Goal: Information Seeking & Learning: Find specific page/section

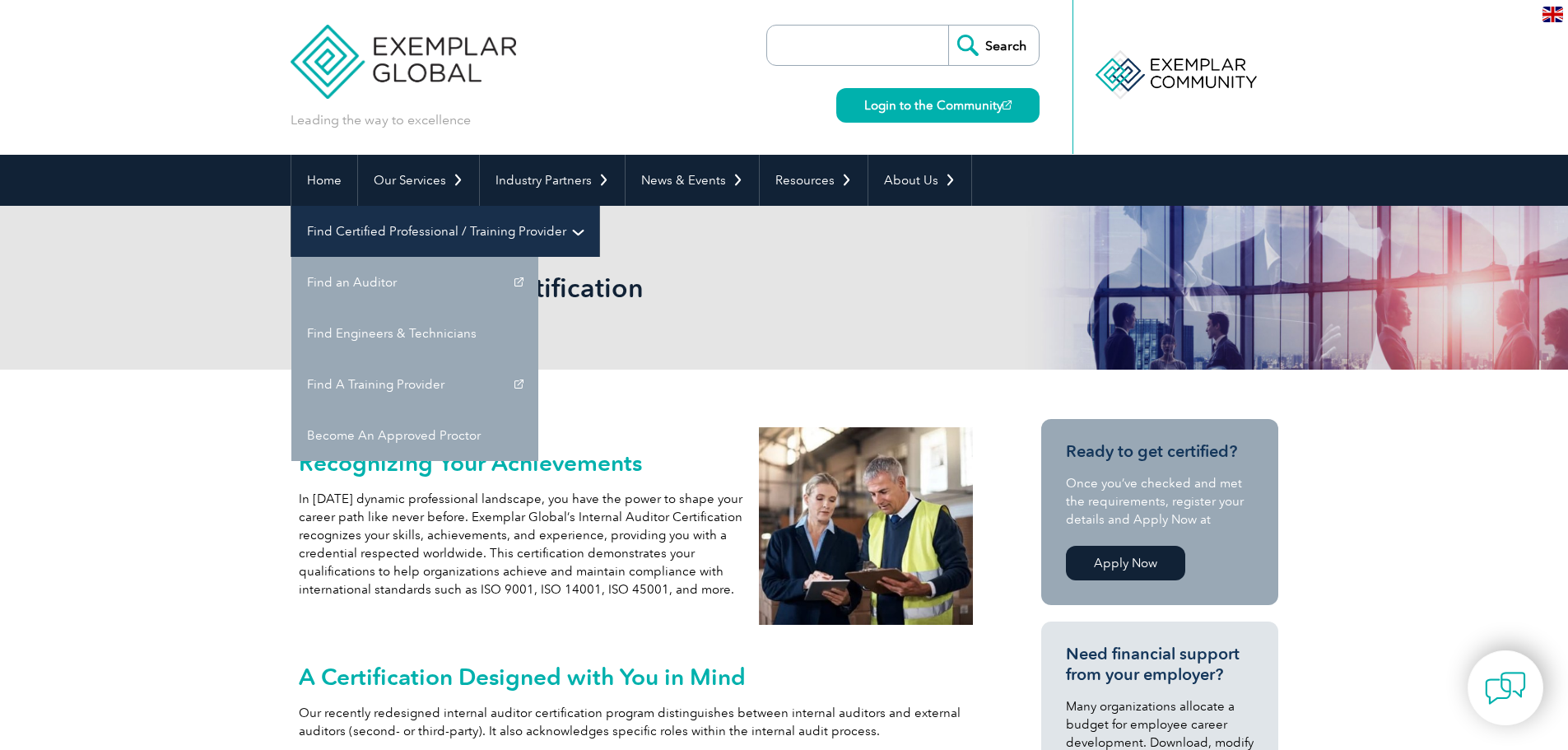
click at [599, 206] on link "Find Certified Professional / Training Provider" at bounding box center [445, 231] width 308 height 51
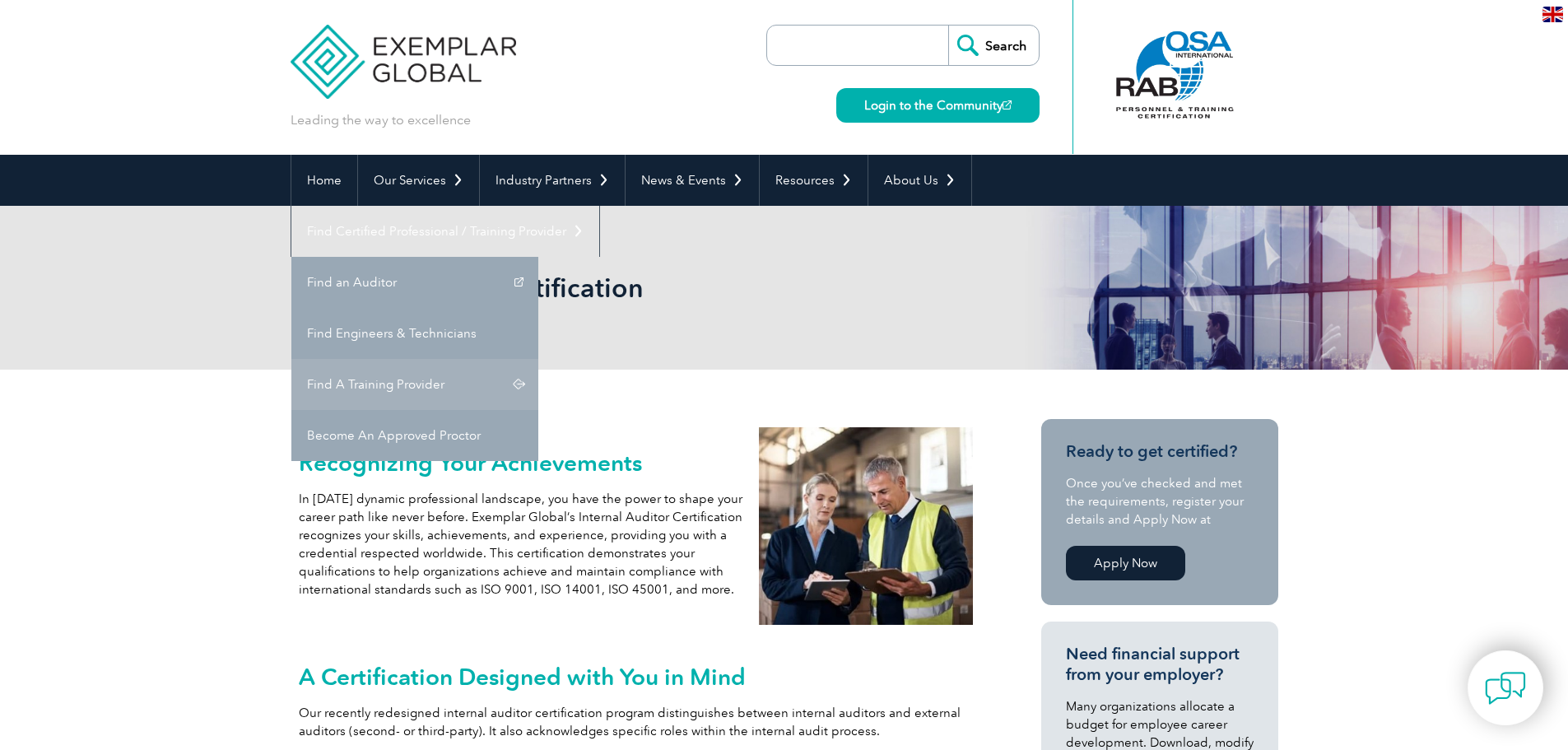
click at [538, 359] on link "Find A Training Provider" at bounding box center [414, 385] width 247 height 51
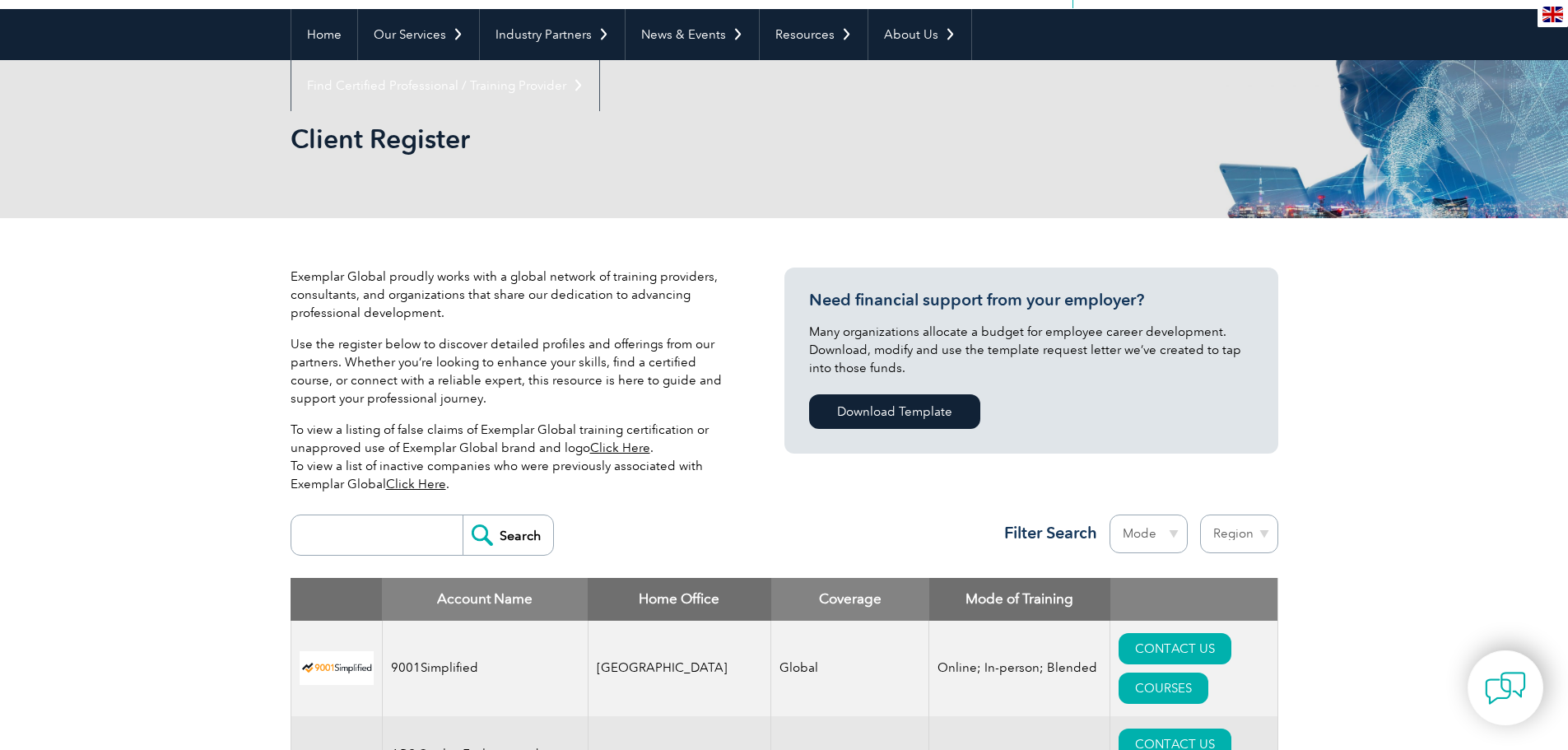
scroll to position [329, 0]
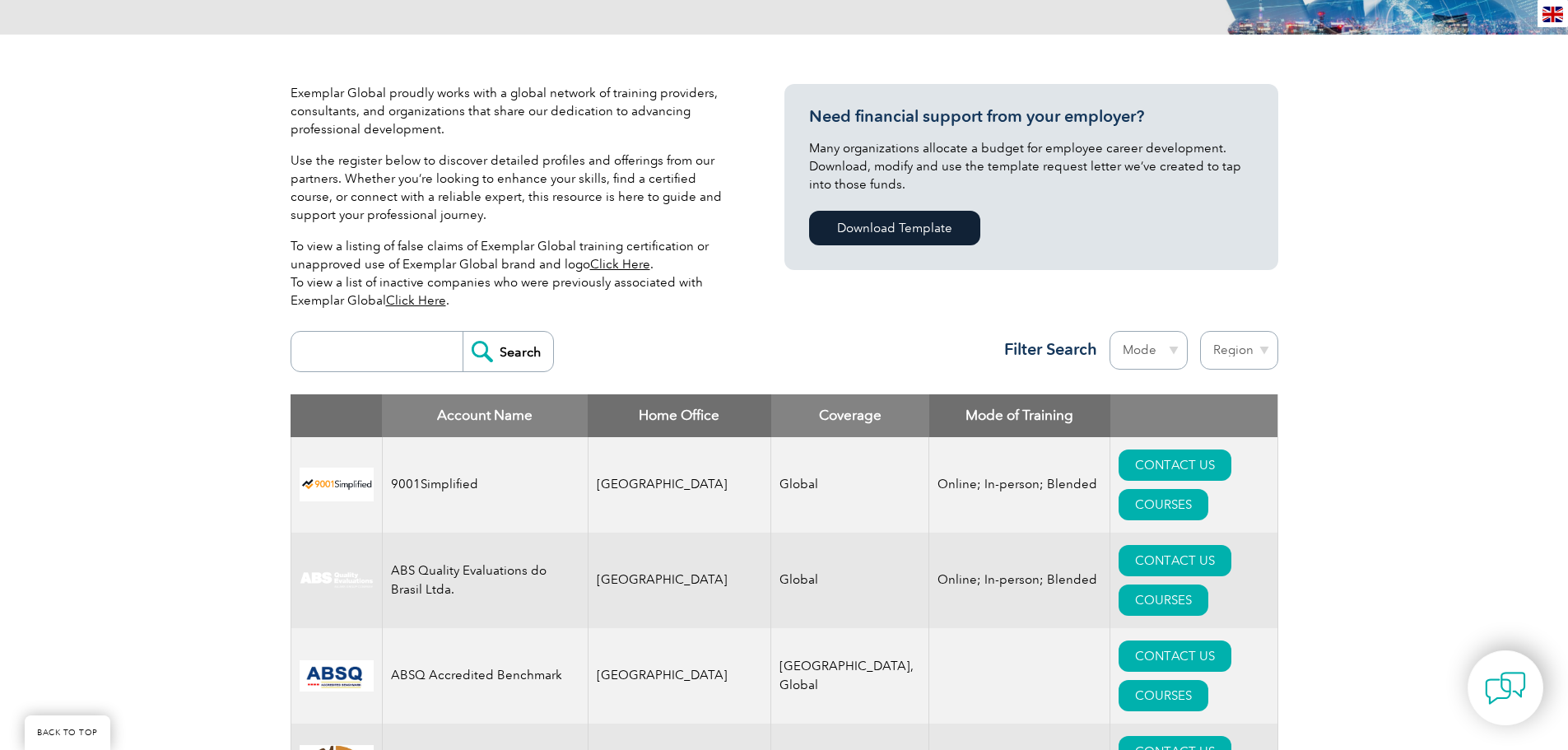
click at [1139, 355] on select "Mode Online In-person Blended" at bounding box center [1148, 350] width 78 height 39
click at [1240, 343] on select "Region Australia Bahrain Bangladesh Brazil Canada Colombia Dominican Republic E…" at bounding box center [1239, 350] width 78 height 39
select select "Australia"
click at [1200, 331] on select "Region Australia Bahrain Bangladesh Brazil Canada Colombia Dominican Republic E…" at bounding box center [1239, 350] width 78 height 39
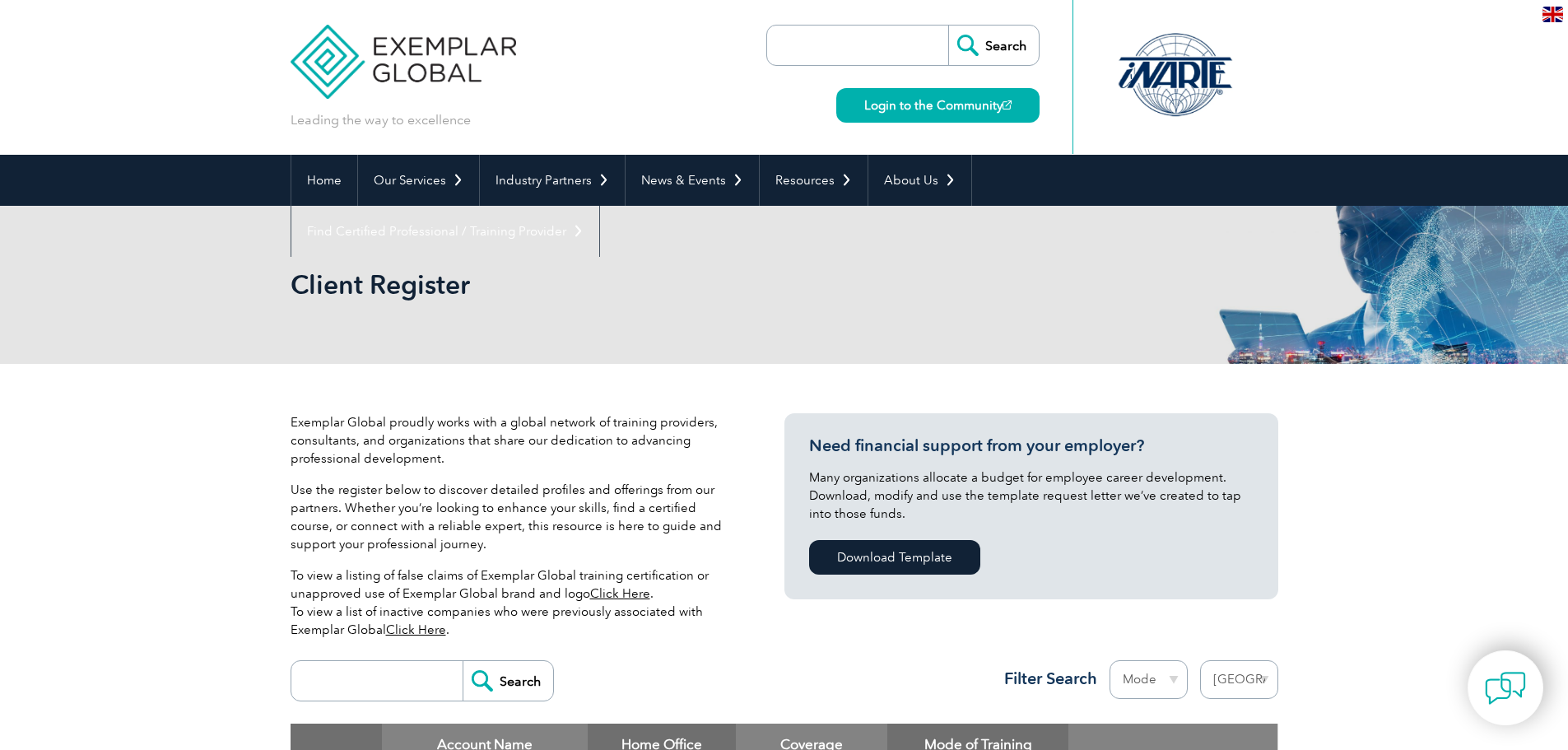
select select "Australia"
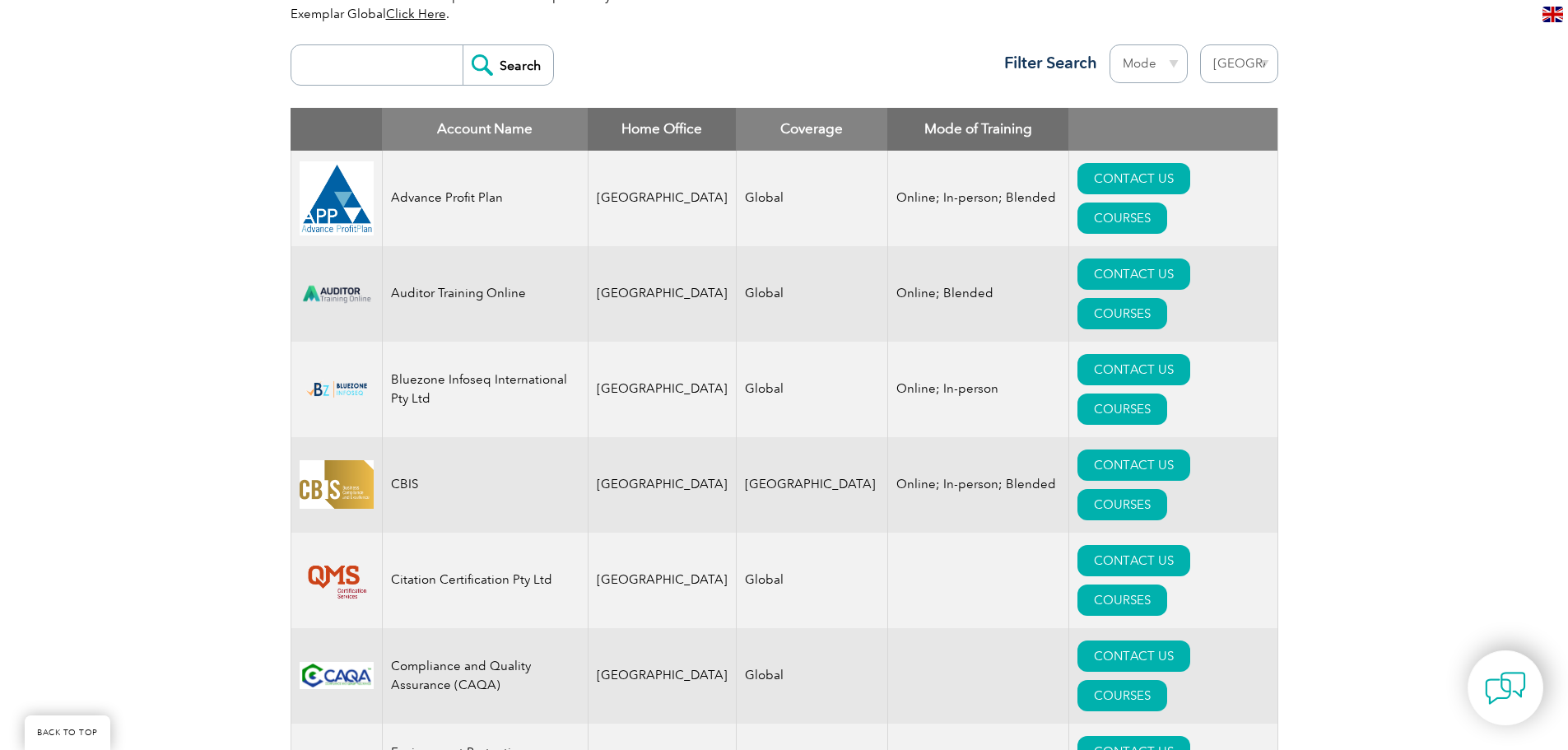
scroll to position [576, 0]
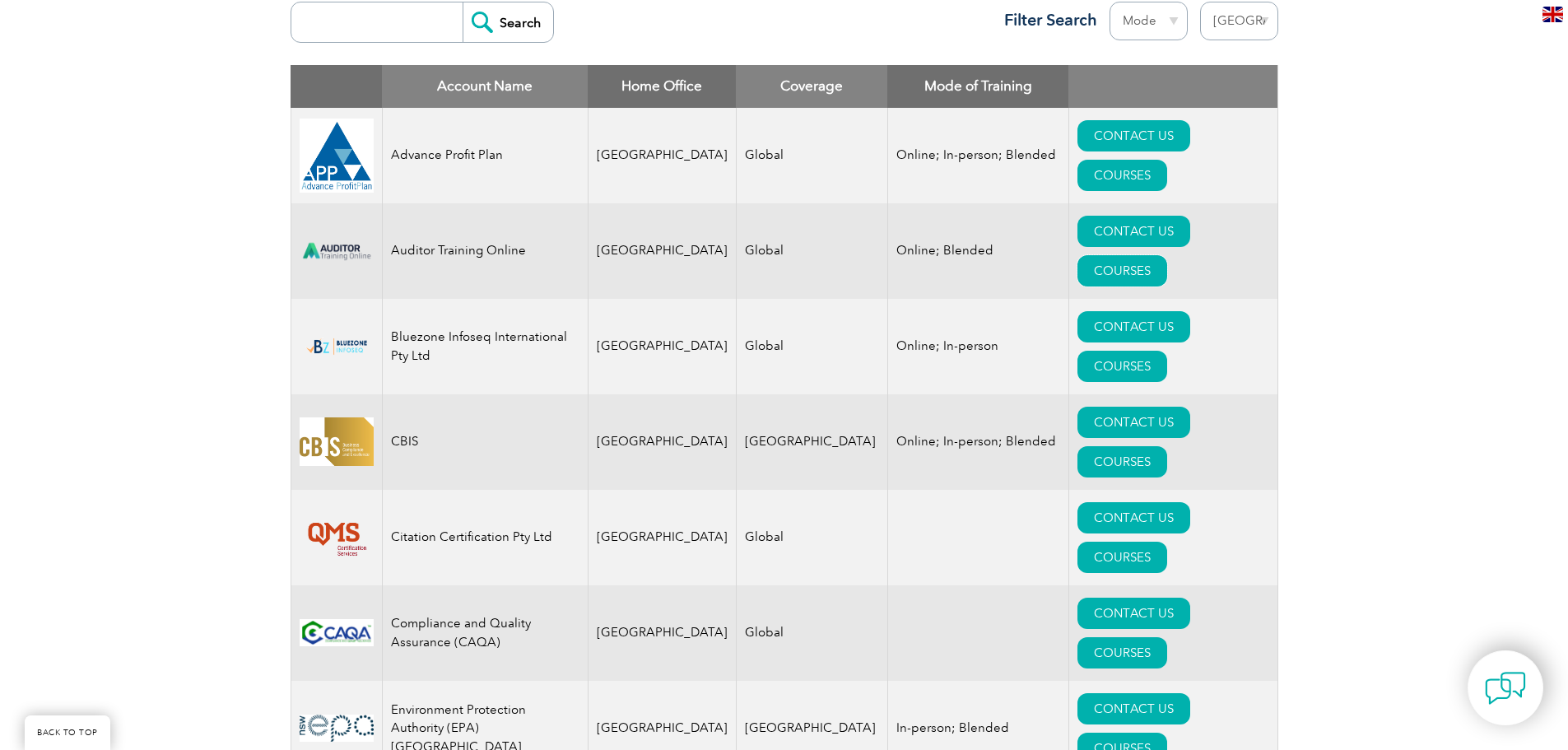
scroll to position [645, 0]
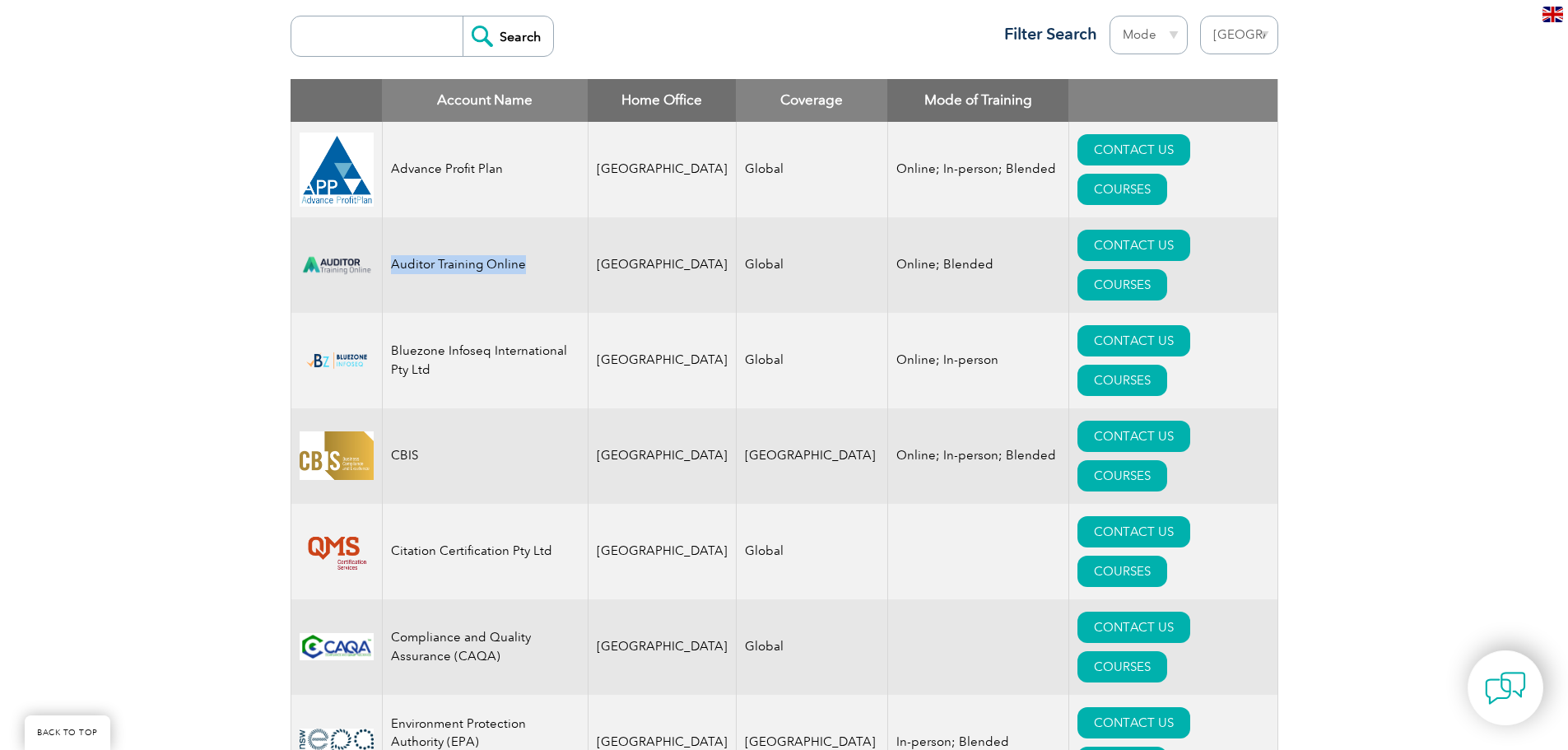
drag, startPoint x: 529, startPoint y: 240, endPoint x: 382, endPoint y: 242, distance: 147.0
click at [382, 242] on td "Auditor Training Online" at bounding box center [485, 264] width 205 height 96
copy td "Auditor Training Online"
drag, startPoint x: 471, startPoint y: 359, endPoint x: 392, endPoint y: 356, distance: 79.1
click at [392, 408] on td "CBIS" at bounding box center [485, 456] width 205 height 96
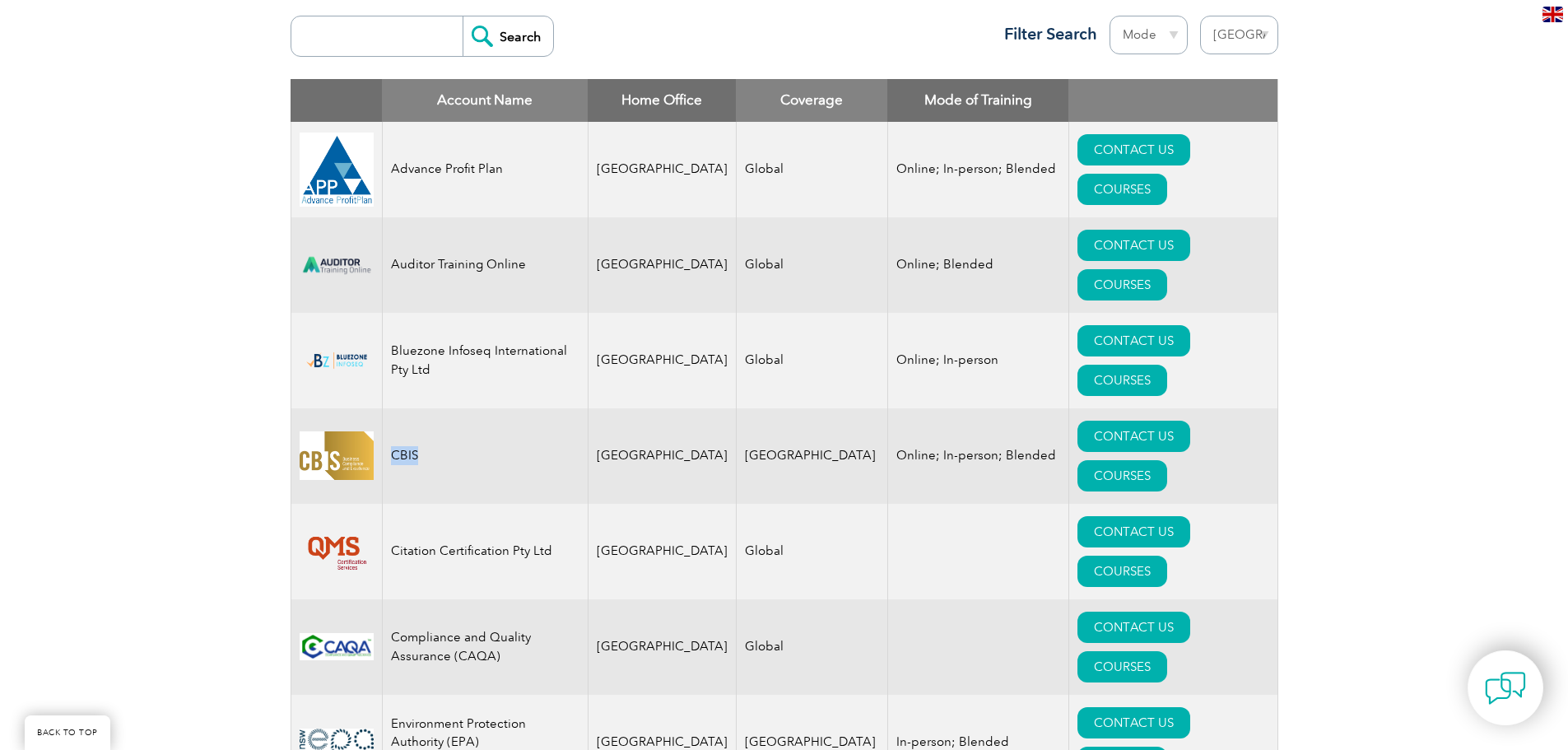
copy td "CBIS"
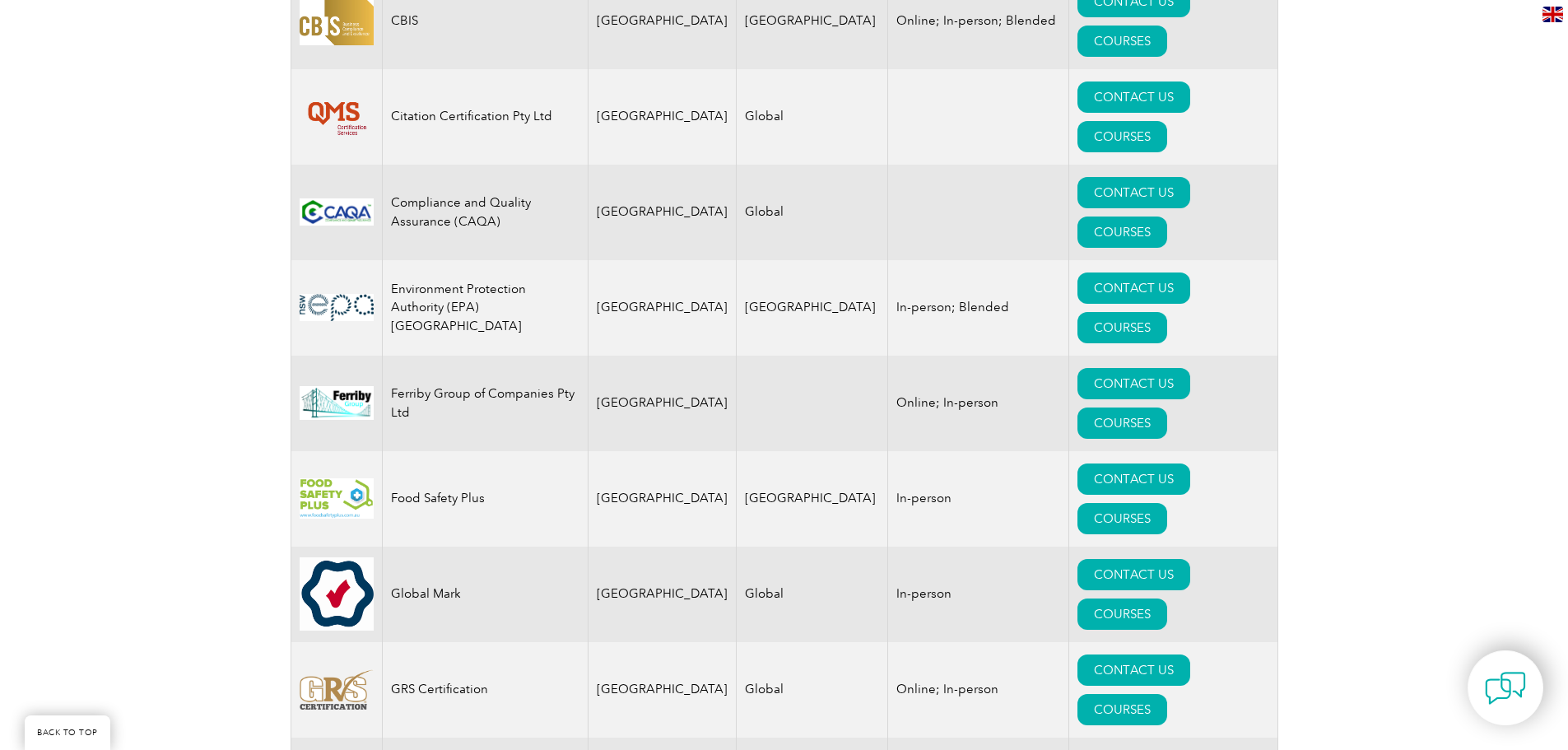
scroll to position [1138, 0]
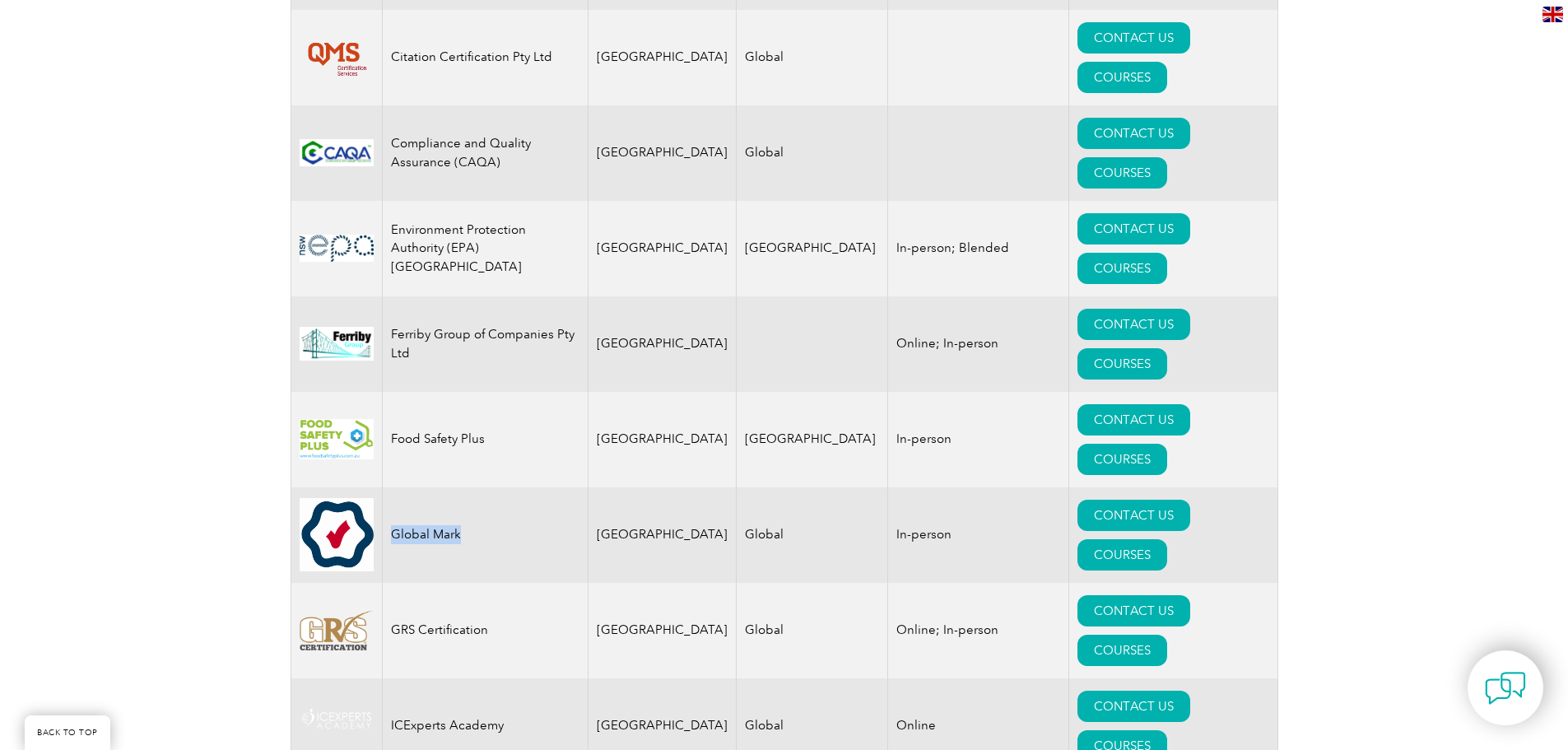
drag, startPoint x: 415, startPoint y: 238, endPoint x: 394, endPoint y: 243, distance: 21.6
click at [394, 487] on td "Global Mark" at bounding box center [485, 535] width 205 height 96
copy td "Global Mark"
click at [176, 456] on div "Exemplar Global proudly works with a global network of training providers, cons…" at bounding box center [784, 735] width 1568 height 3020
drag, startPoint x: 457, startPoint y: 311, endPoint x: 387, endPoint y: 311, distance: 70.0
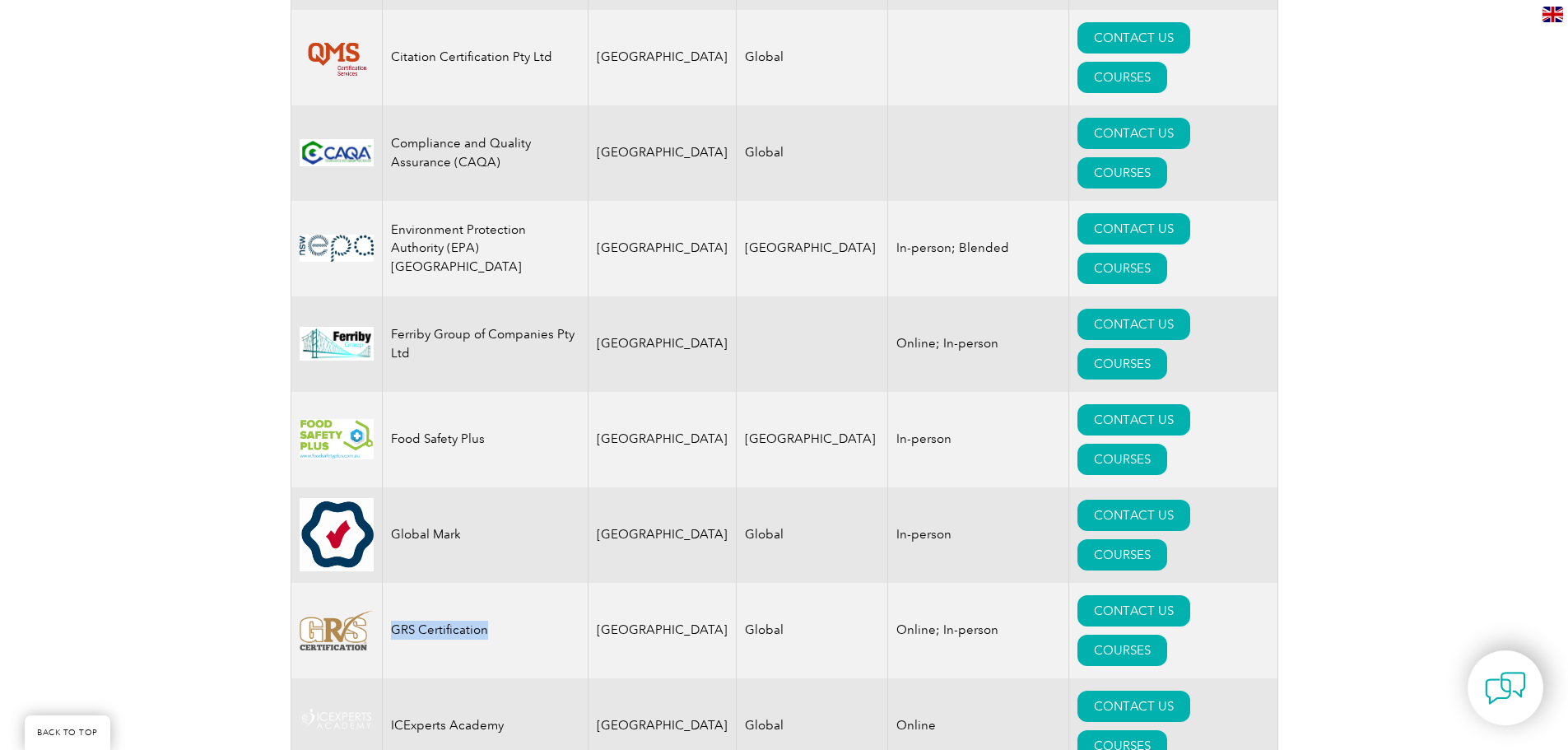
click at [387, 583] on td "GRS Certification" at bounding box center [485, 631] width 205 height 96
copy td "GRS Certification"
click at [167, 367] on div "Exemplar Global proudly works with a global network of training providers, cons…" at bounding box center [784, 735] width 1568 height 3020
drag, startPoint x: 430, startPoint y: 436, endPoint x: 385, endPoint y: 442, distance: 45.4
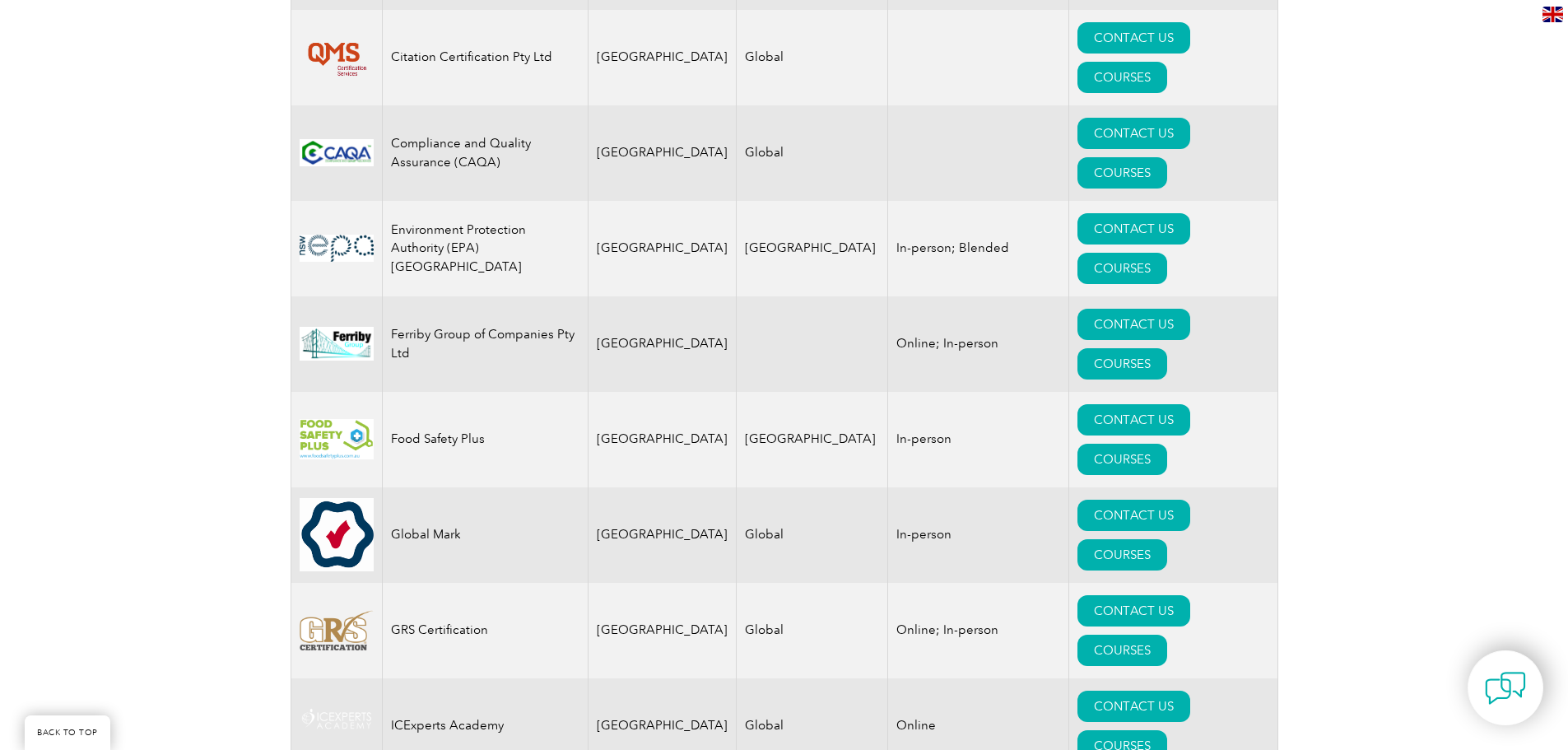
copy td "JLB"
click at [227, 483] on div "Exemplar Global proudly works with a global network of training providers, cons…" at bounding box center [784, 735] width 1568 height 3020
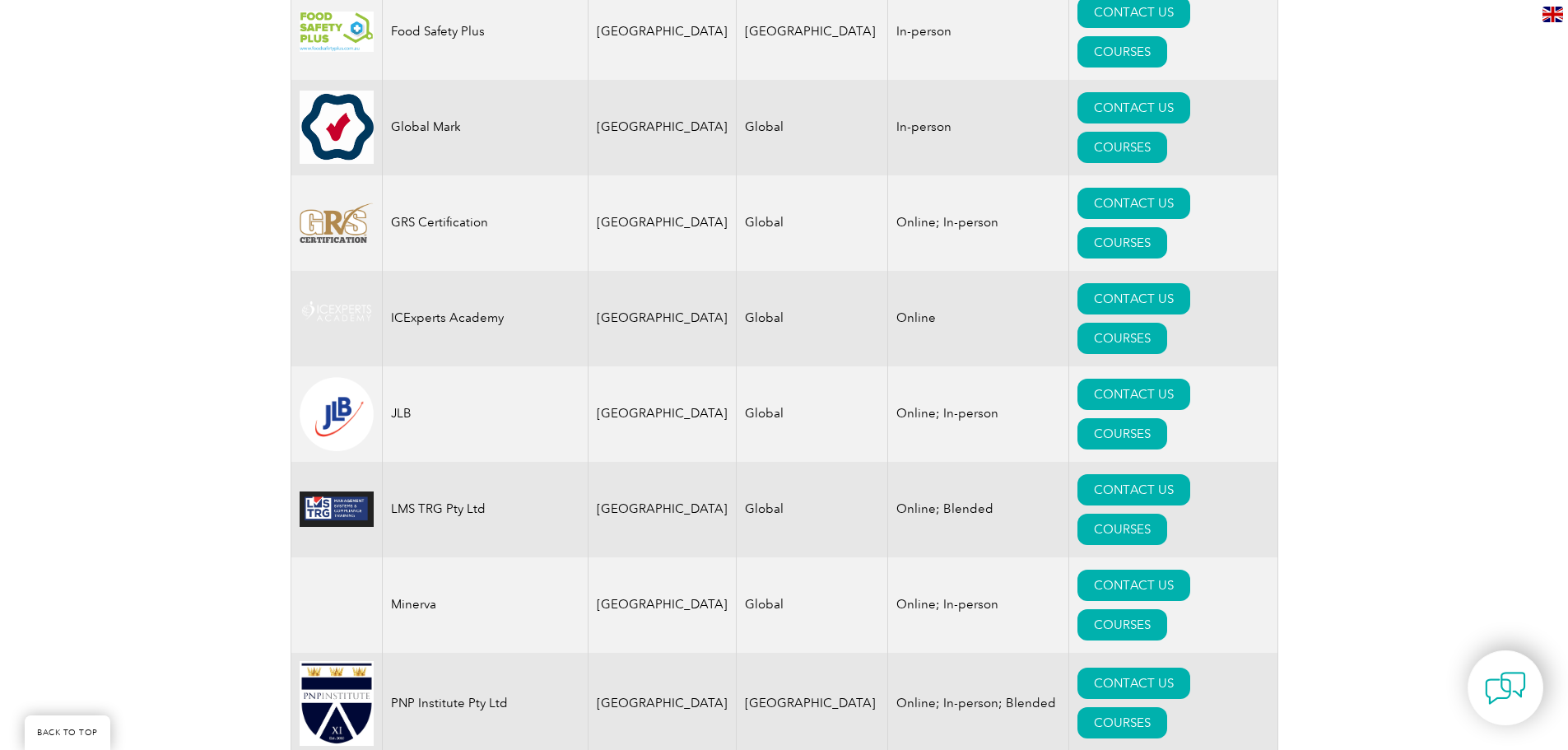
scroll to position [1550, 0]
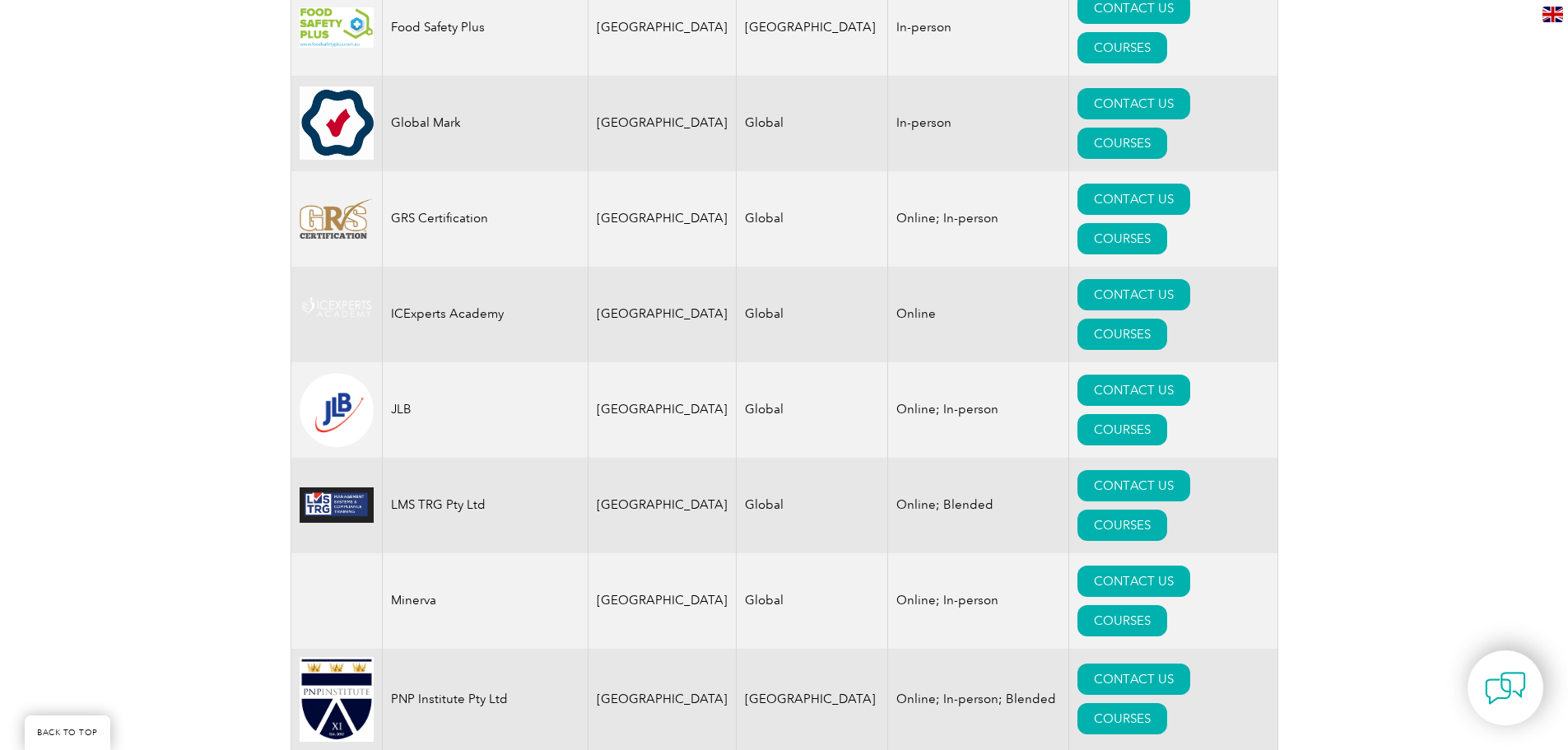
drag, startPoint x: 391, startPoint y: 498, endPoint x: 593, endPoint y: 506, distance: 202.2
copy tr "Risk Training Professionals Pty Ltd"
click at [177, 340] on div "Exemplar Global proudly works with a global network of training providers, cons…" at bounding box center [784, 323] width 1568 height 3020
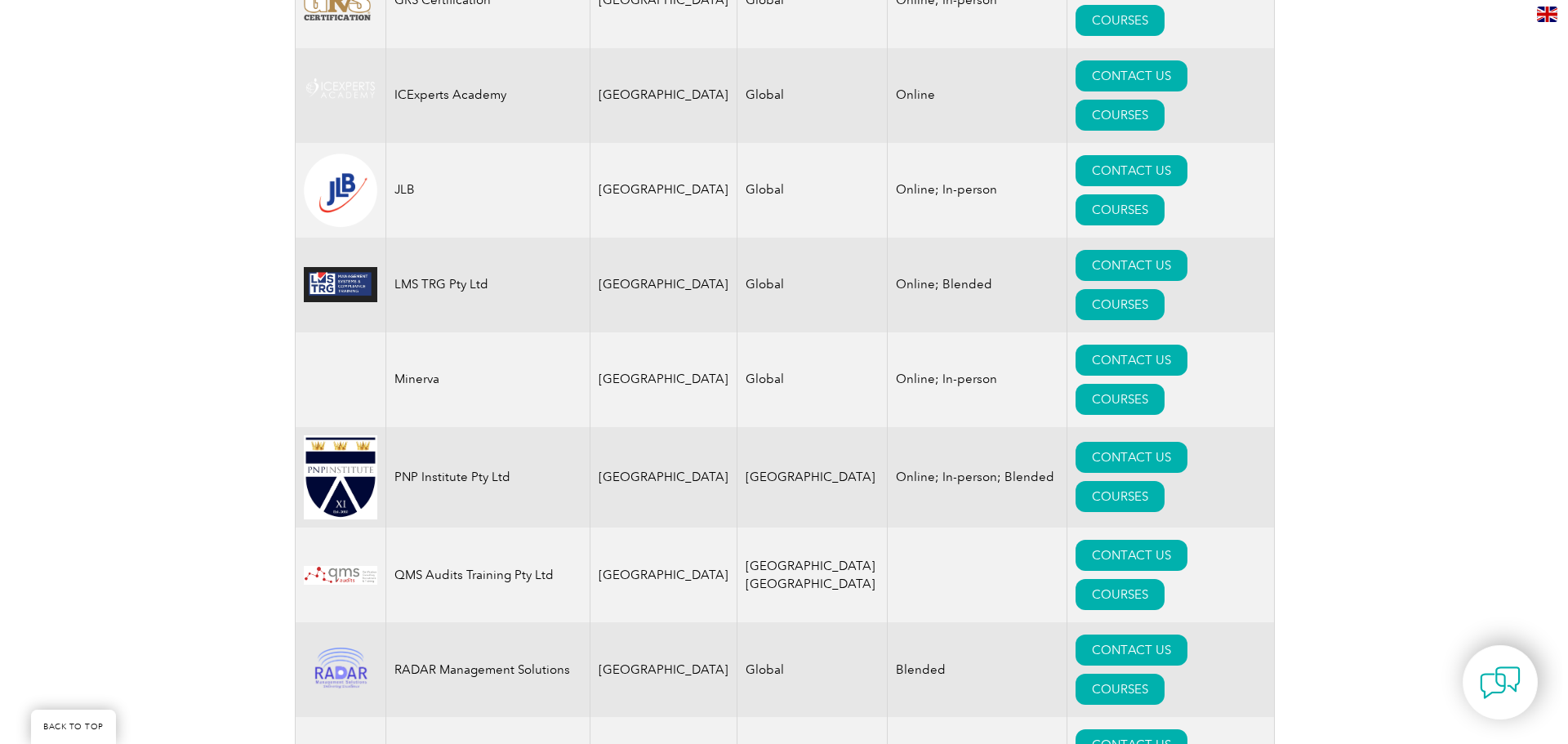
scroll to position [1782, 0]
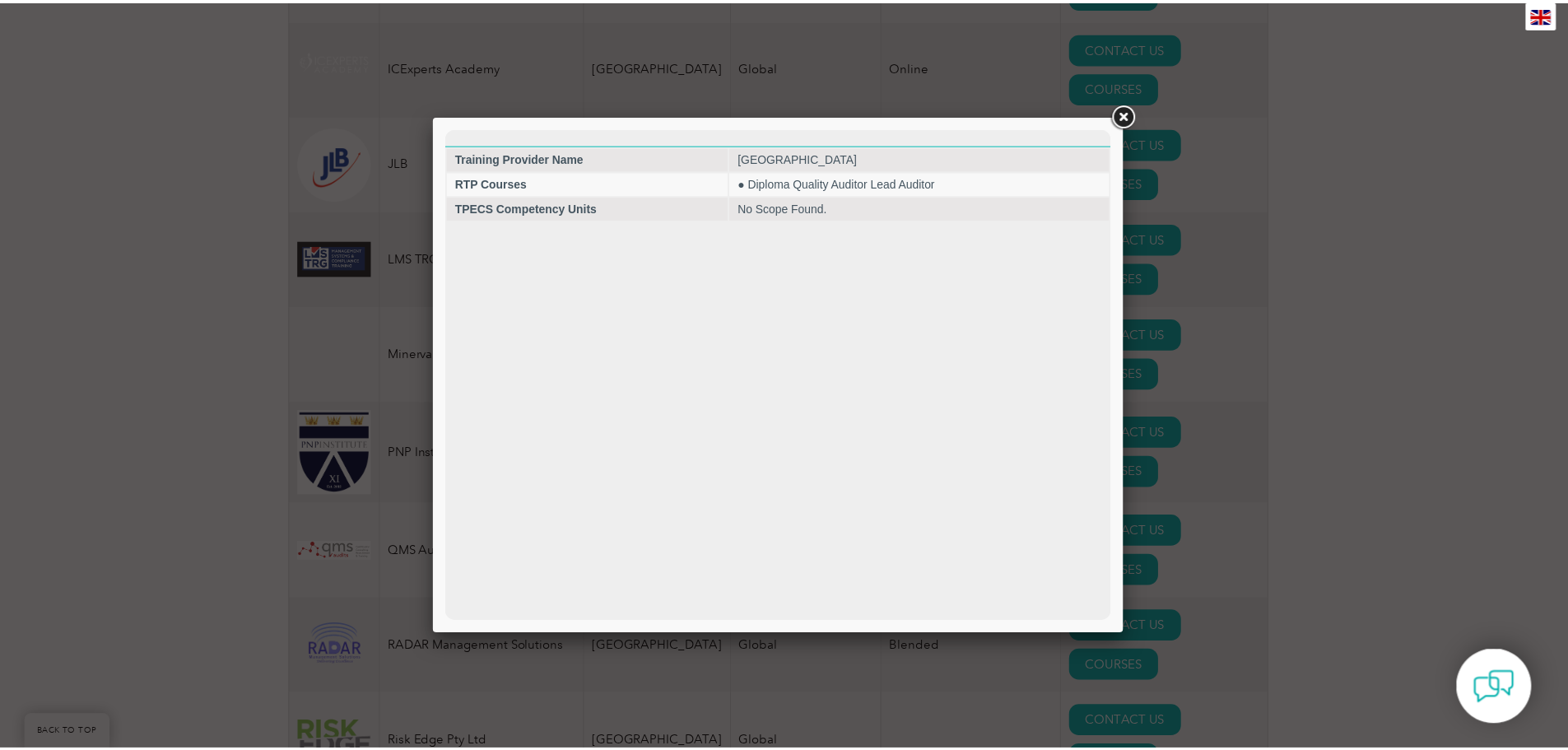
scroll to position [0, 0]
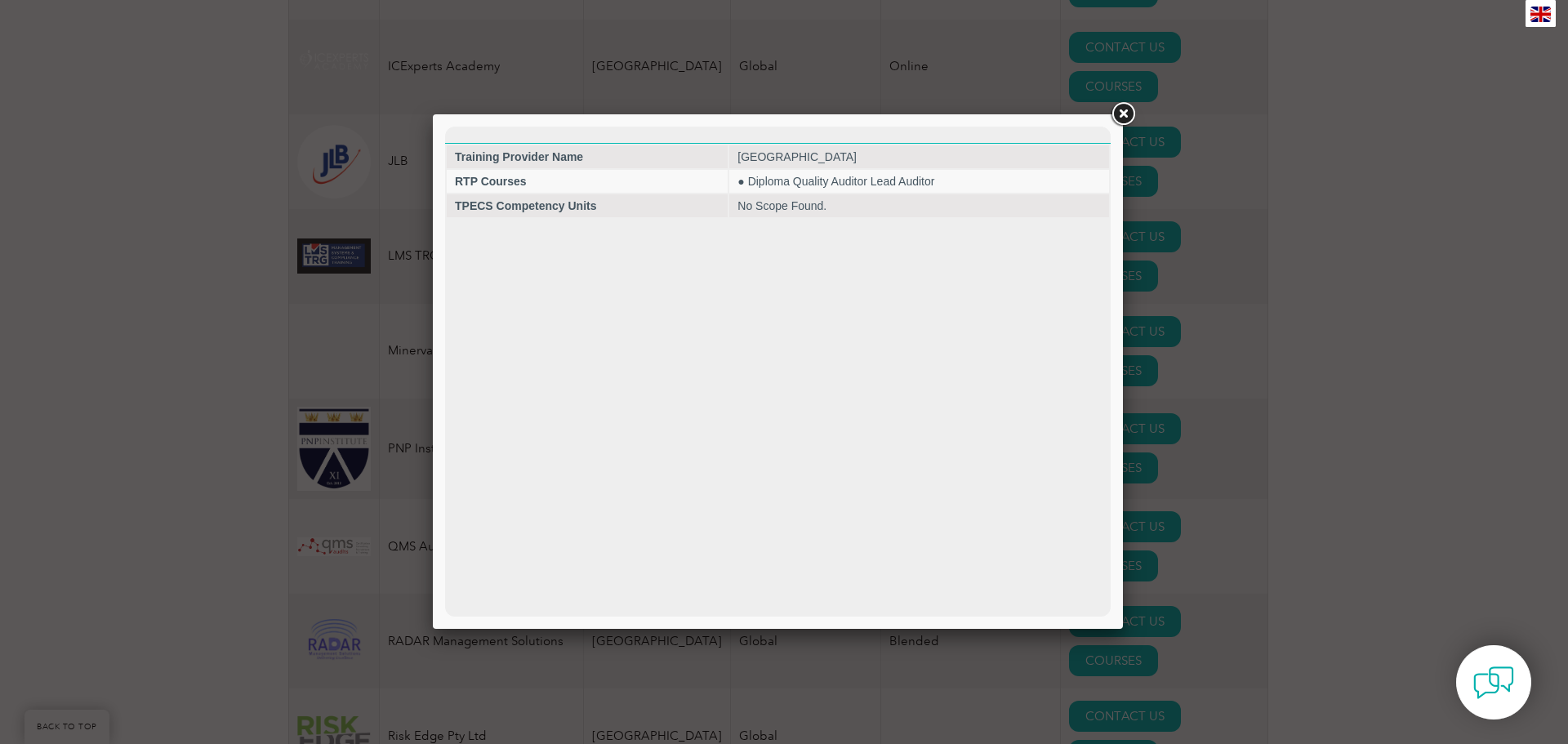
click at [1128, 112] on link at bounding box center [1123, 114] width 30 height 30
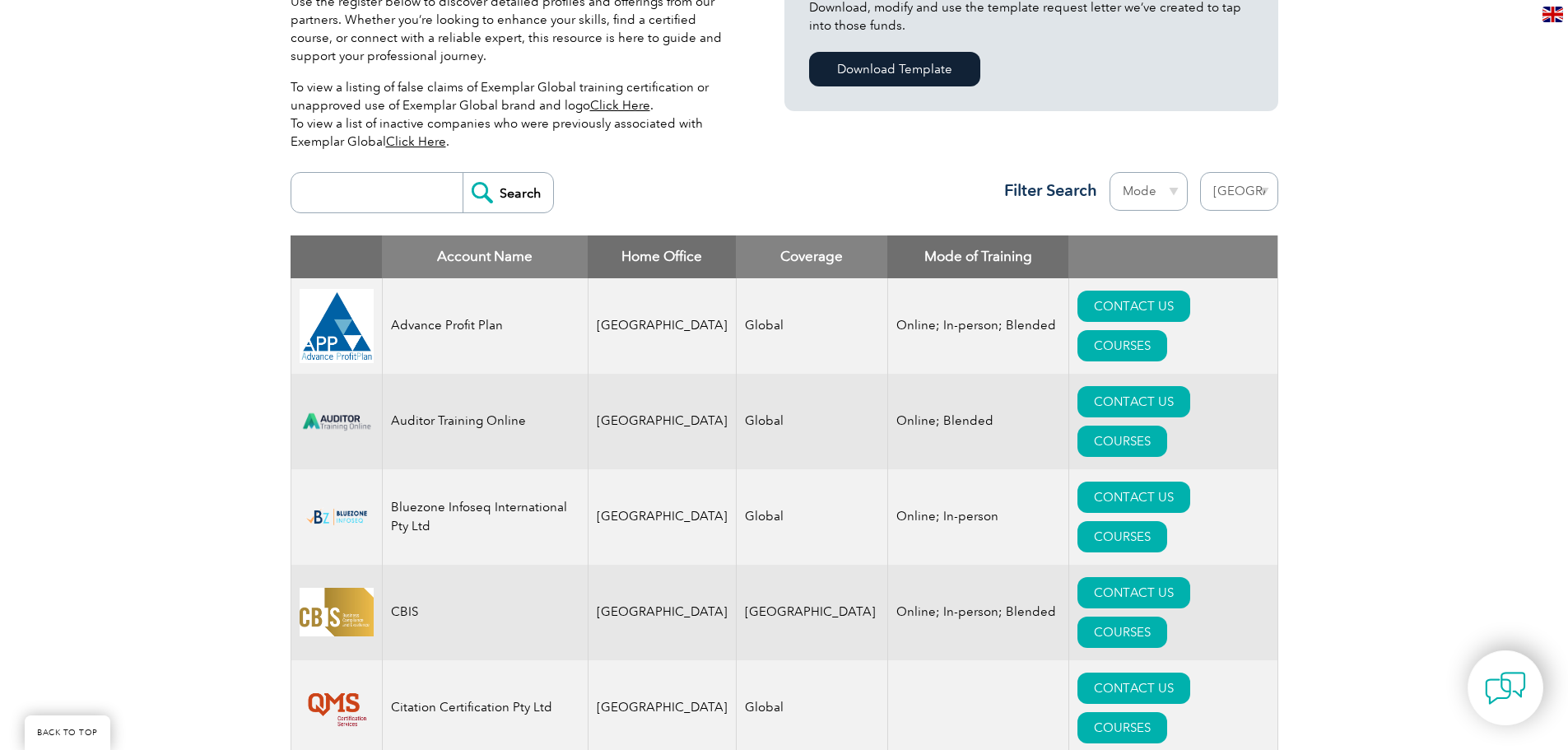
scroll to position [494, 0]
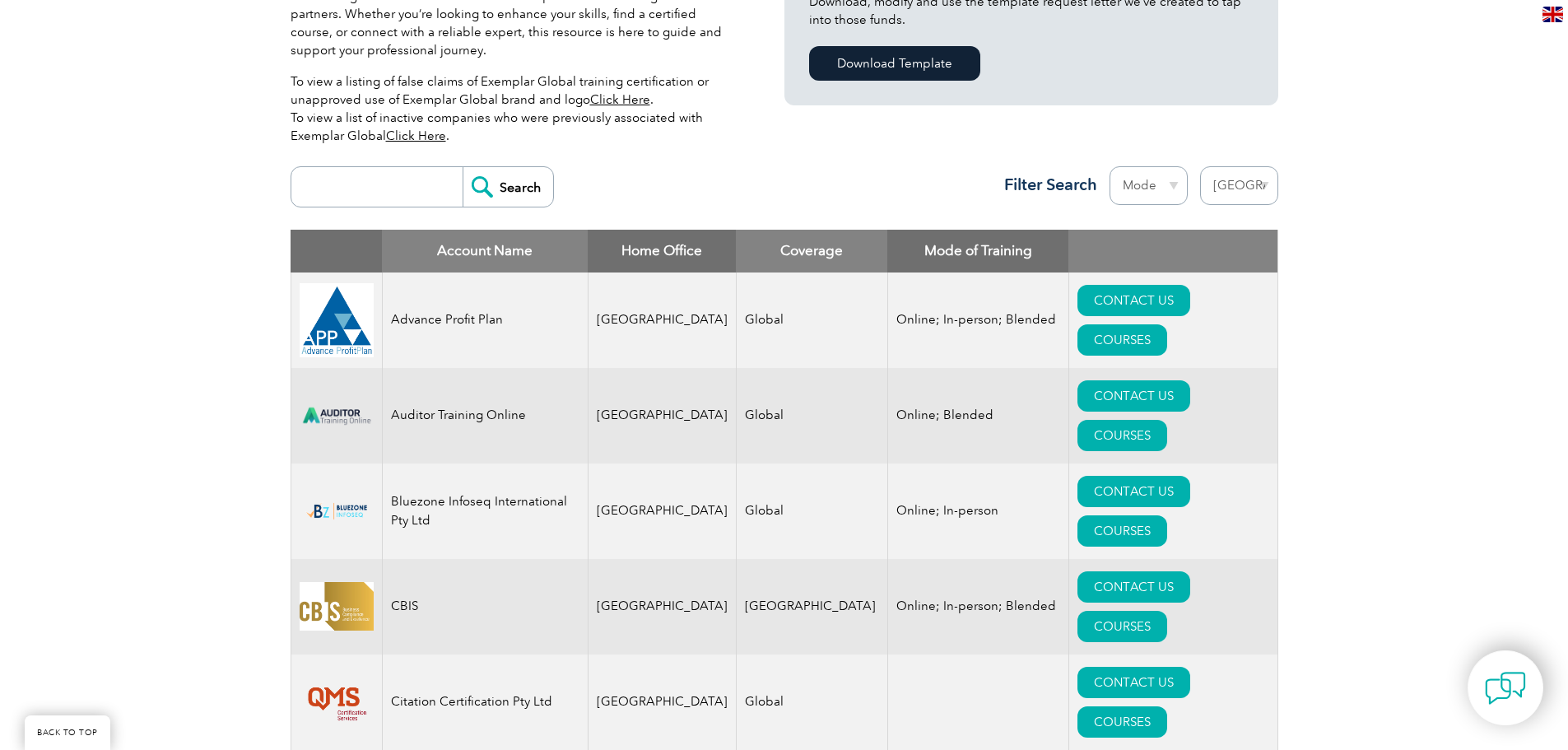
click at [1242, 184] on select "Region Australia Bahrain Bangladesh Brazil Canada Colombia Dominican Republic E…" at bounding box center [1239, 185] width 78 height 39
select select
click at [1200, 166] on select "Region Australia Bahrain Bangladesh Brazil Canada Colombia Dominican Republic E…" at bounding box center [1239, 185] width 78 height 39
click at [1157, 177] on select "Mode Online In-person Blended" at bounding box center [1148, 185] width 78 height 39
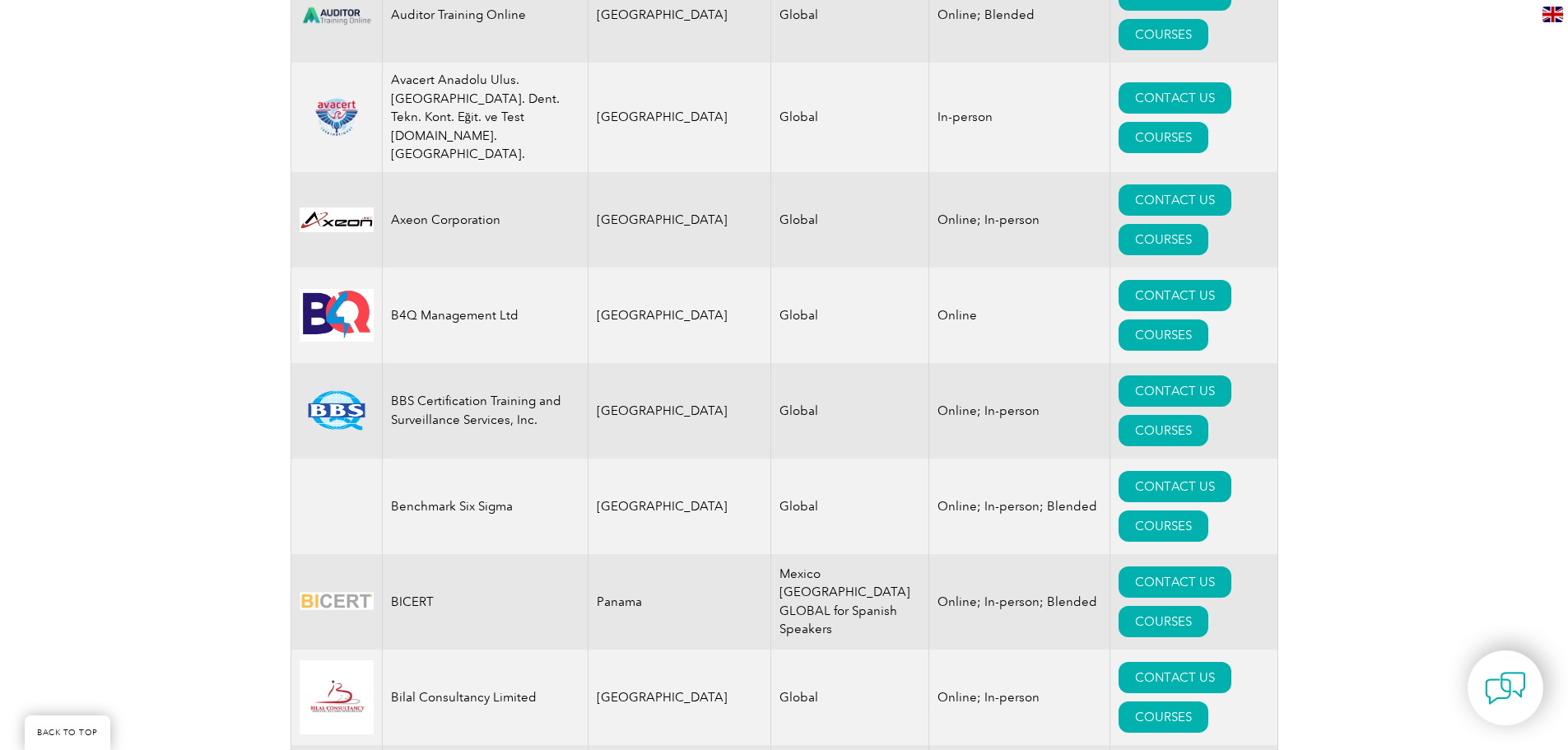
scroll to position [2635, 0]
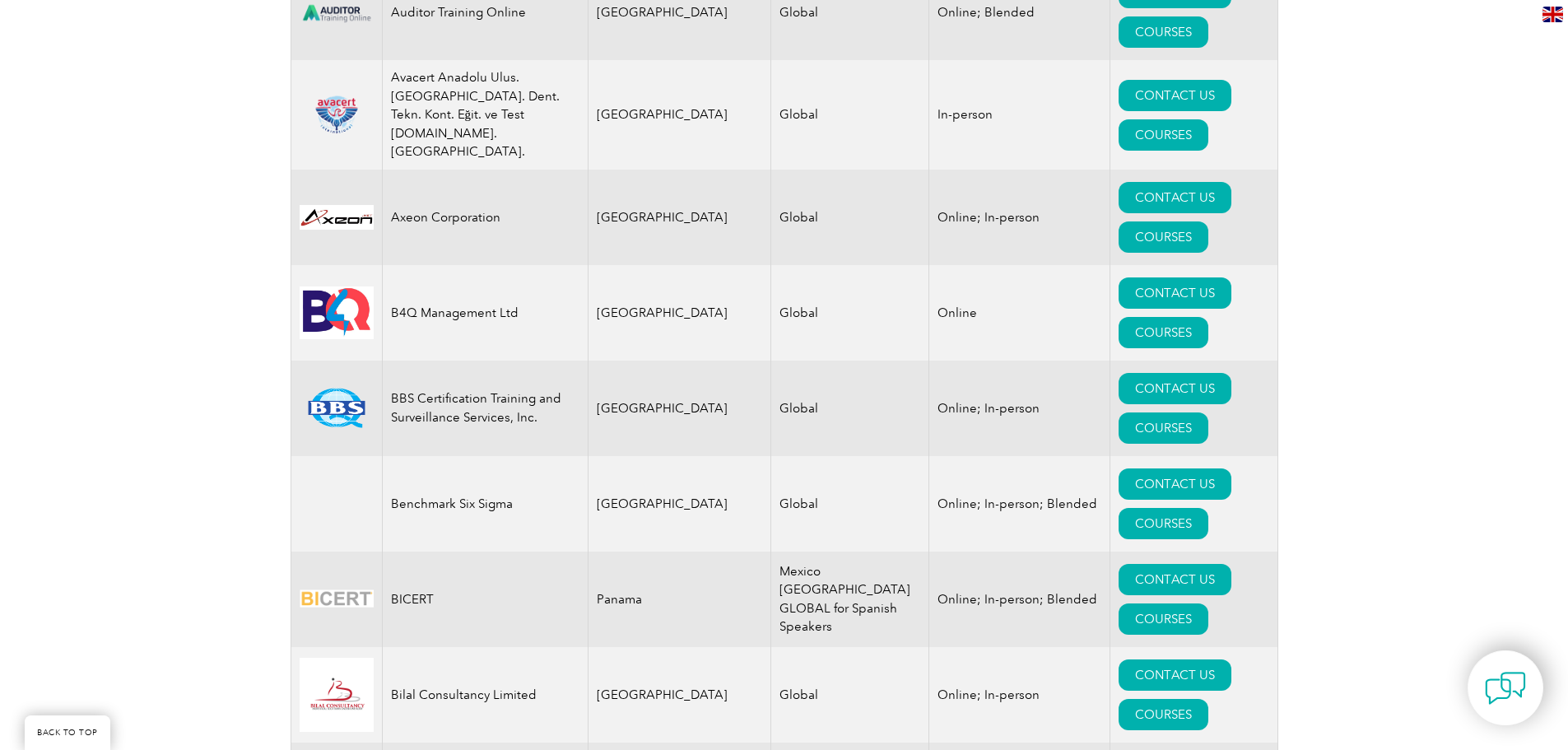
drag, startPoint x: 428, startPoint y: 394, endPoint x: 385, endPoint y: 379, distance: 45.5
copy td "Bluezone Infoseq International Pty Ltd"
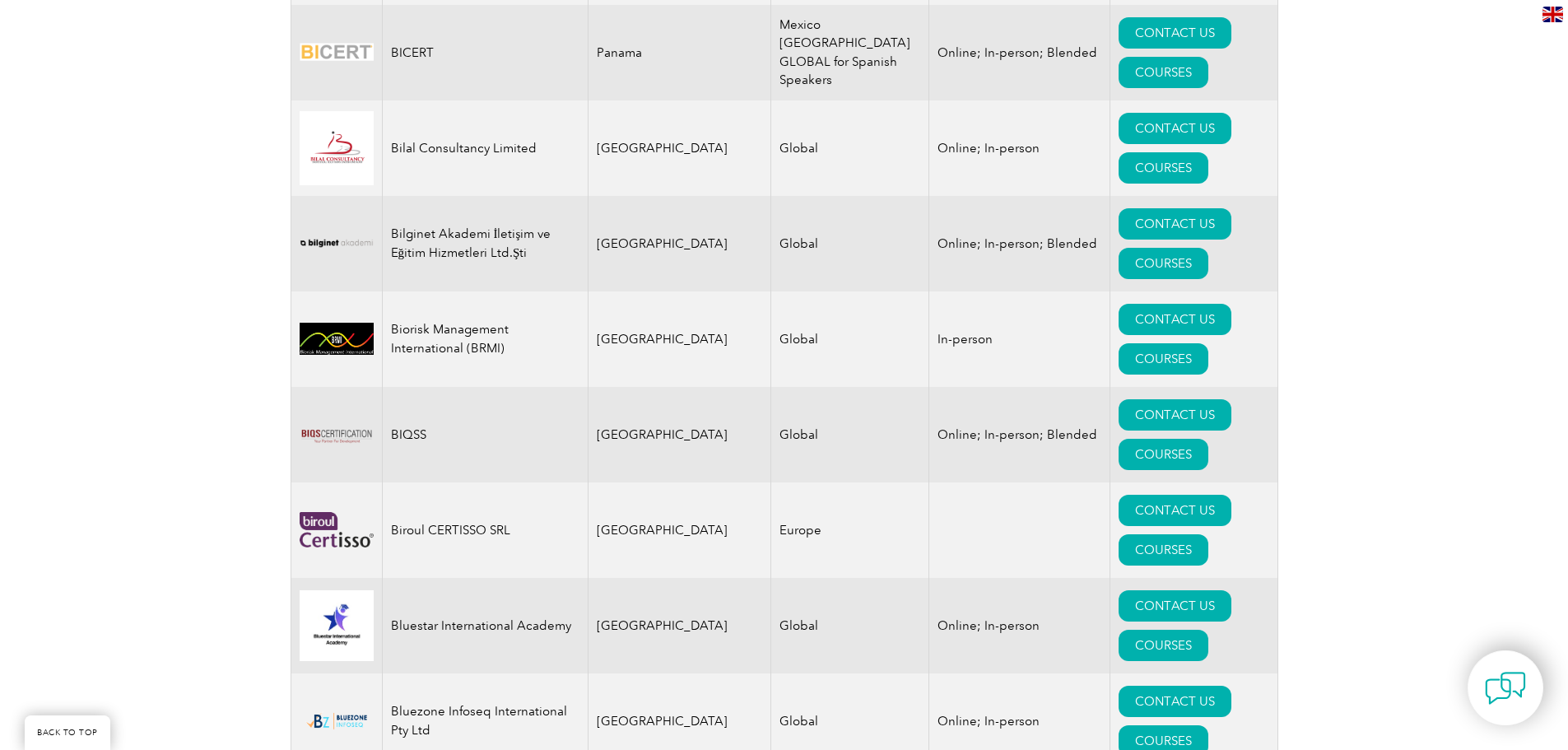
scroll to position [3211, 0]
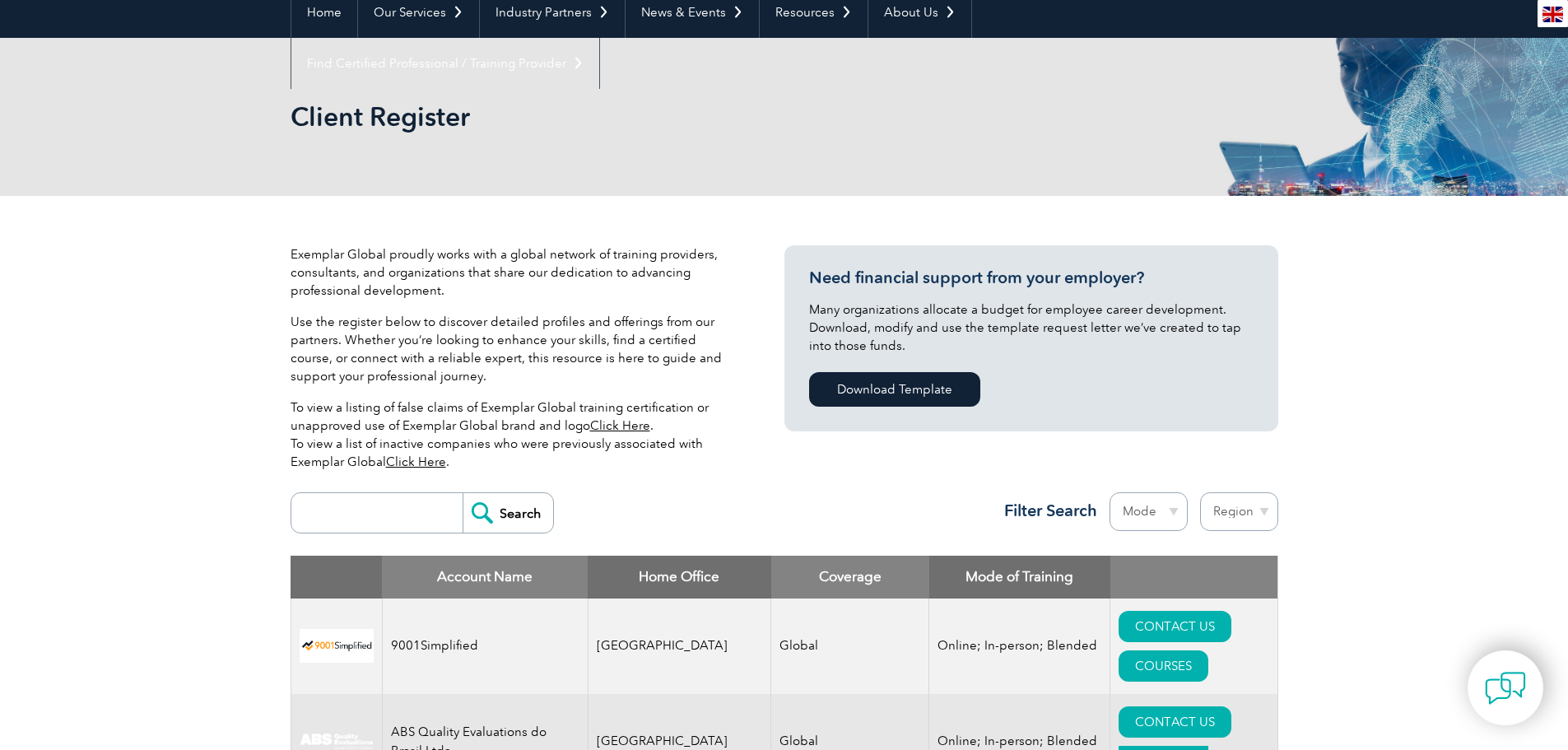
scroll to position [0, 0]
